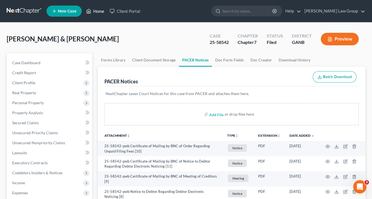
drag, startPoint x: 98, startPoint y: 12, endPoint x: 214, endPoint y: 17, distance: 115.8
click at [98, 12] on link "Home" at bounding box center [95, 11] width 24 height 10
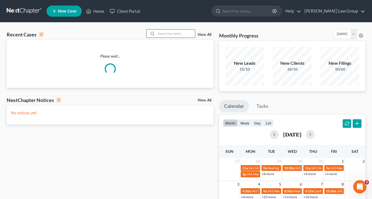
click at [172, 33] on input "search" at bounding box center [175, 33] width 39 height 8
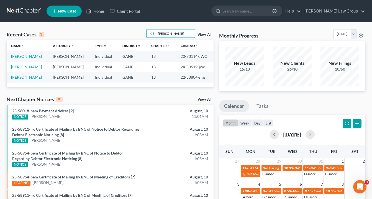
type input "[PERSON_NAME]"
click at [27, 57] on link "[PERSON_NAME]" at bounding box center [26, 56] width 31 height 5
select select "0"
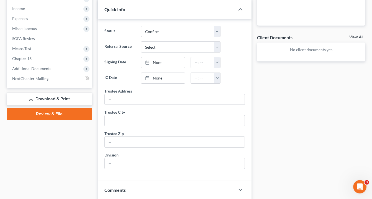
scroll to position [178, 0]
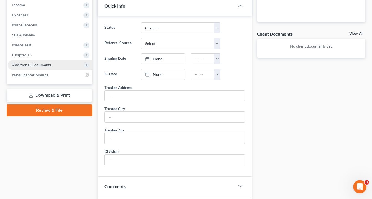
click at [36, 65] on span "Additional Documents" at bounding box center [31, 64] width 39 height 5
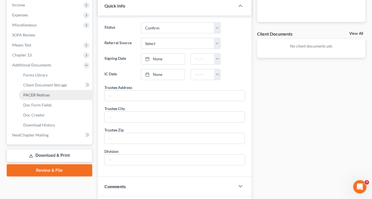
click at [44, 97] on span "PACER Notices" at bounding box center [36, 94] width 27 height 5
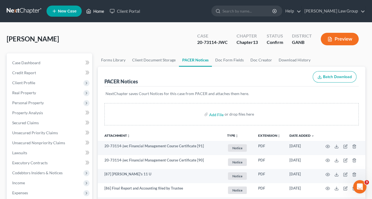
drag, startPoint x: 100, startPoint y: 11, endPoint x: 164, endPoint y: 44, distance: 72.1
click at [100, 11] on link "Home" at bounding box center [95, 11] width 24 height 10
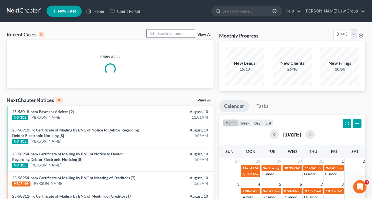
click at [163, 33] on input "search" at bounding box center [175, 33] width 39 height 8
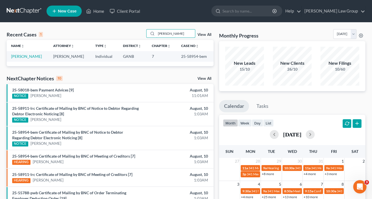
type input "[PERSON_NAME]"
